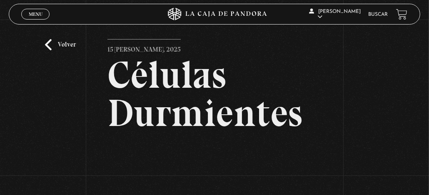
click at [375, 16] on link "Buscar" at bounding box center [378, 14] width 20 height 5
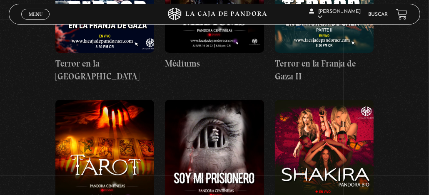
scroll to position [6456, 0]
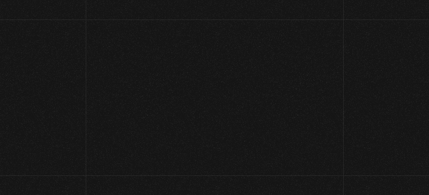
scroll to position [6456, 0]
